Goal: Task Accomplishment & Management: Manage account settings

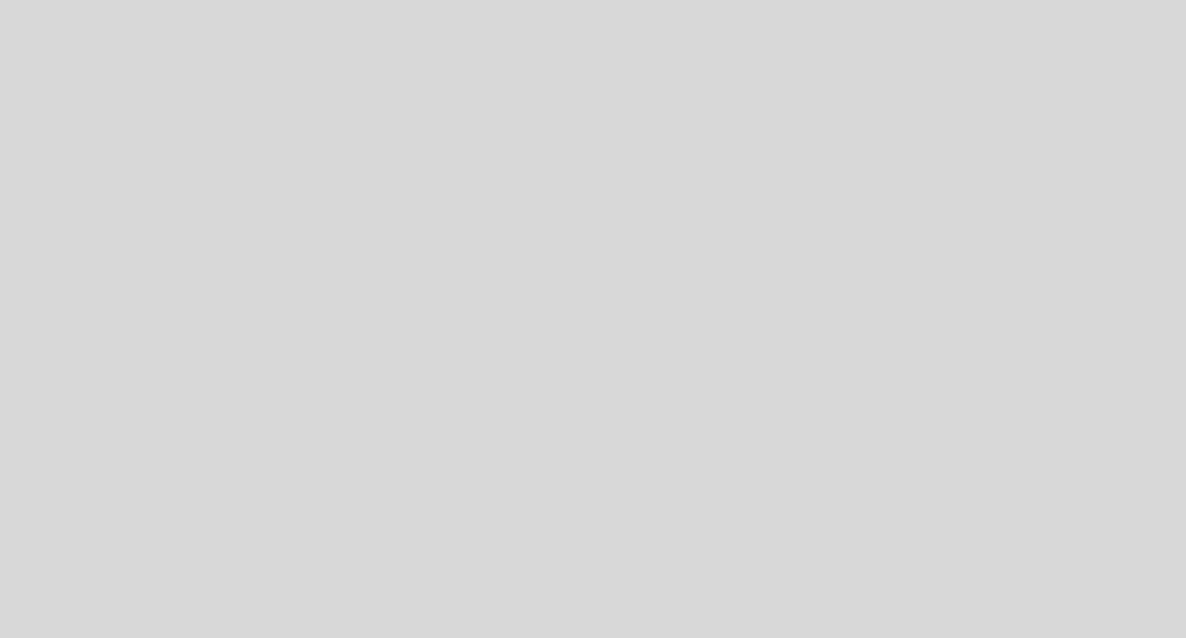
select select "es"
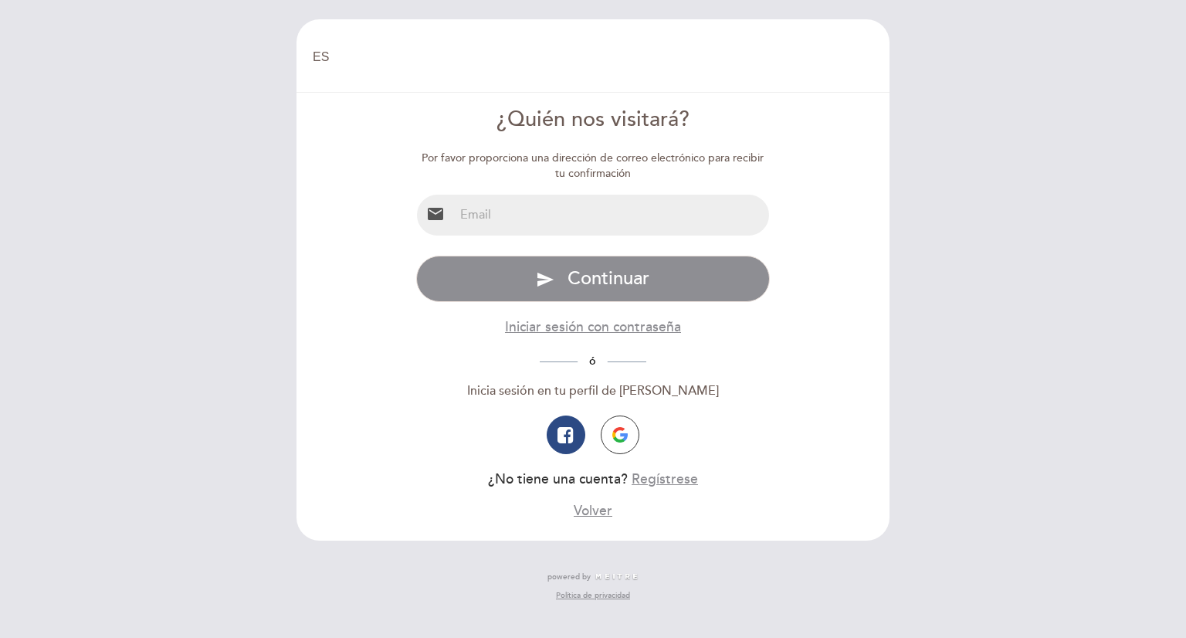
click at [578, 222] on input "email" at bounding box center [612, 215] width 316 height 41
type input "[EMAIL_ADDRESS][DOMAIN_NAME]"
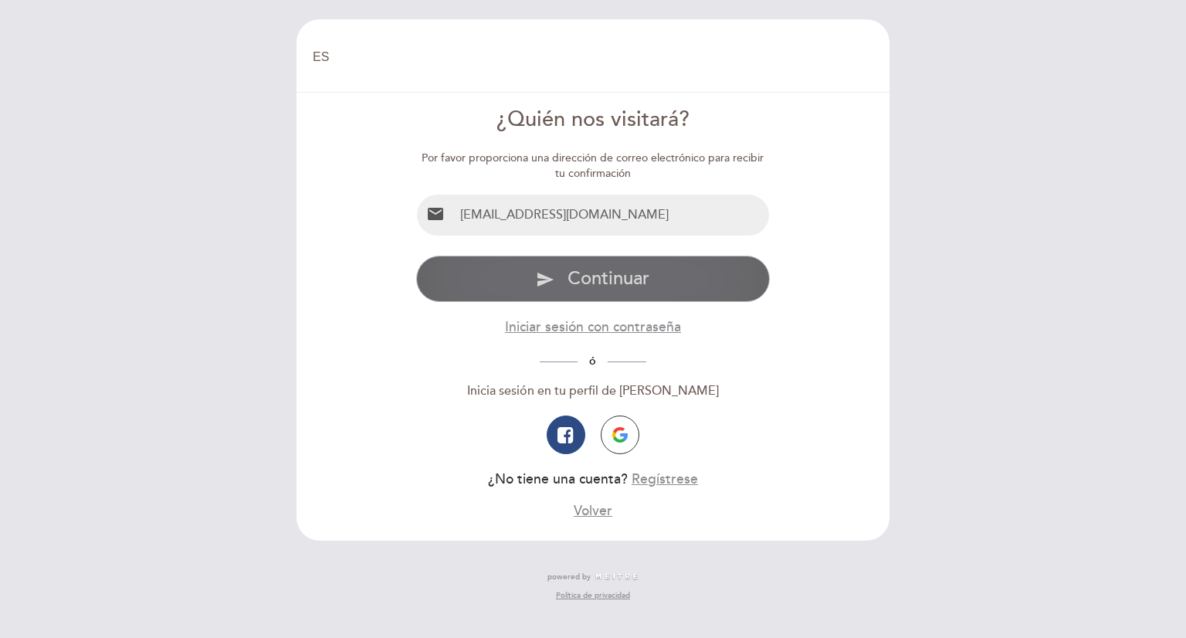
click at [595, 283] on span "Continuar" at bounding box center [608, 278] width 82 height 22
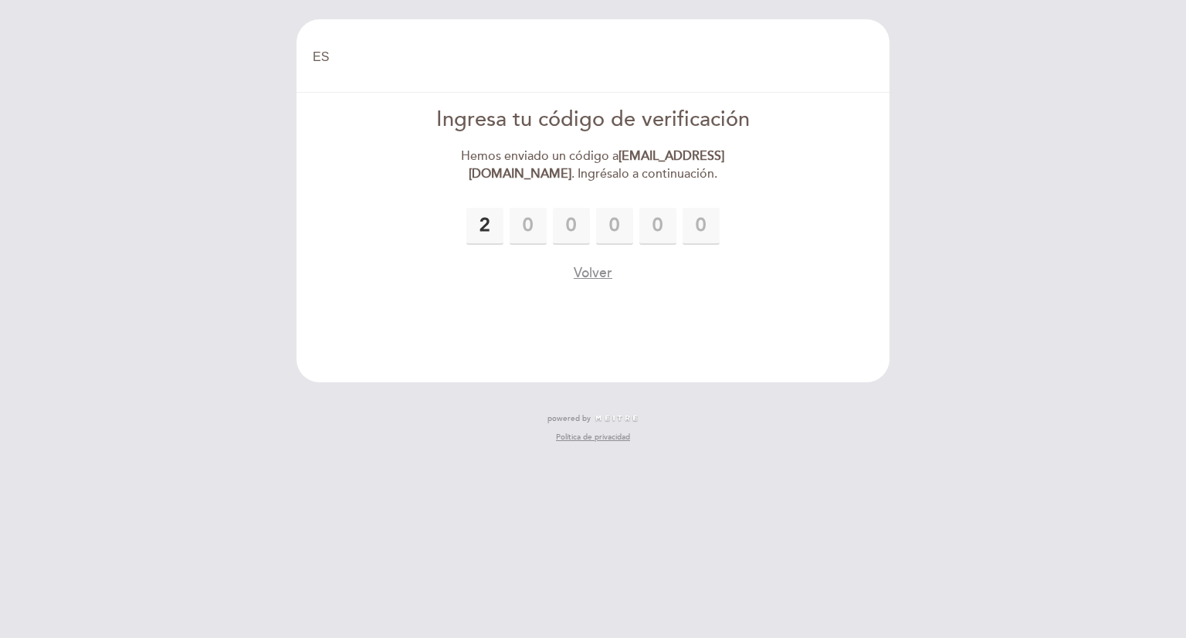
type input "2"
type input "9"
type input "5"
type input "4"
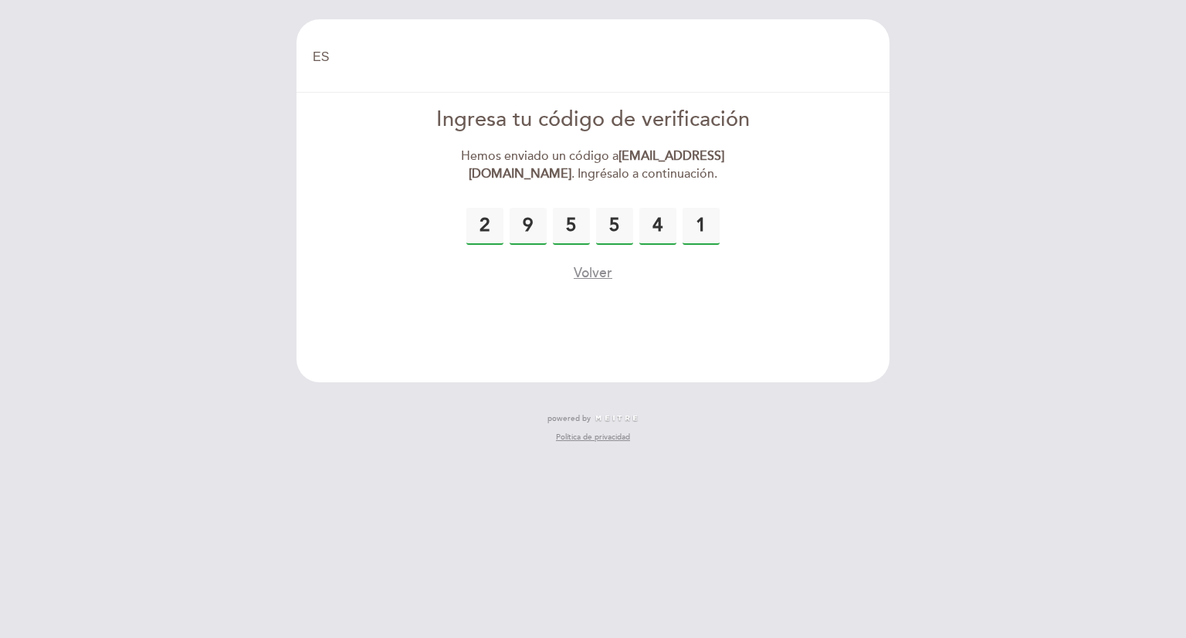
type input "1"
